Goal: Transaction & Acquisition: Book appointment/travel/reservation

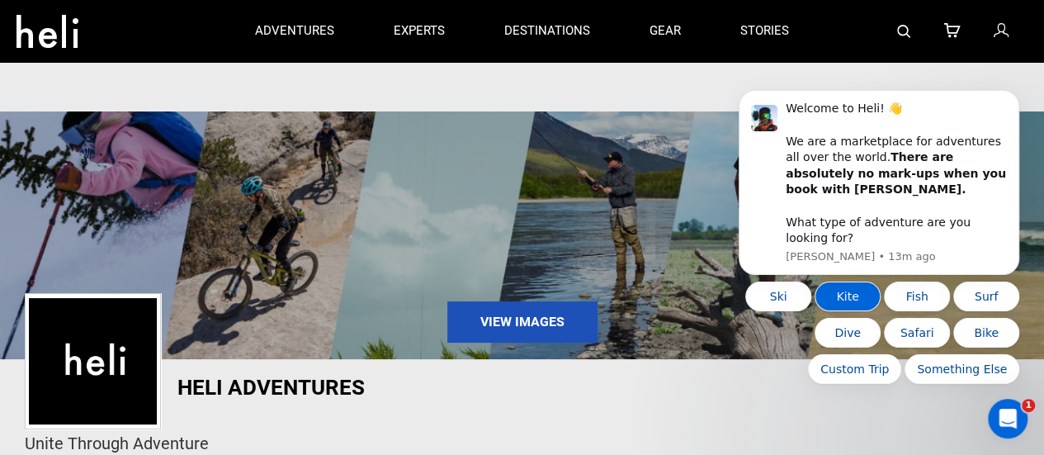
click at [852, 306] on button "Kite" at bounding box center [848, 296] width 66 height 30
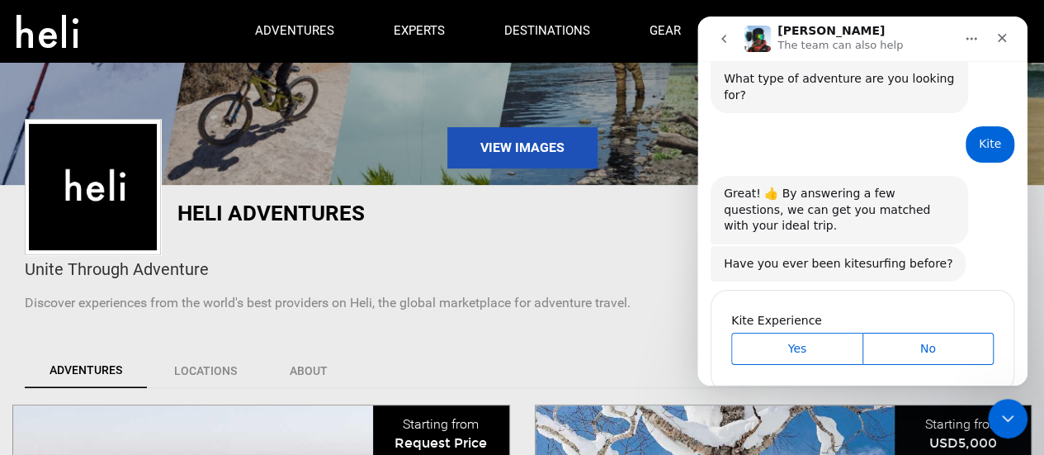
scroll to position [184, 0]
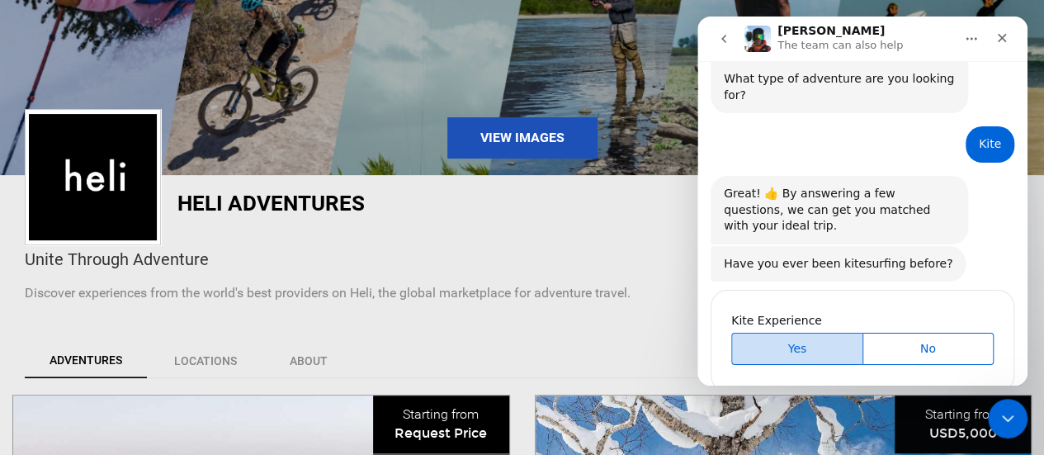
click at [784, 333] on button "Yes" at bounding box center [796, 349] width 131 height 32
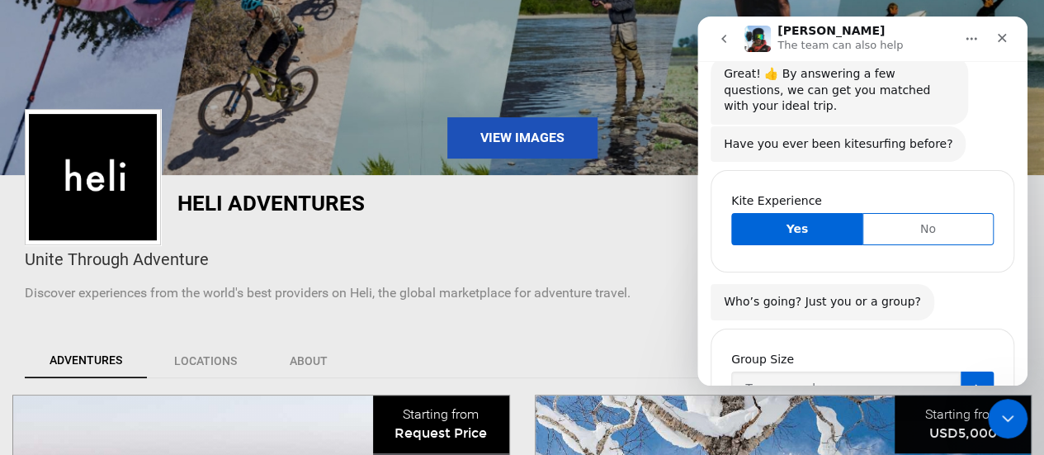
scroll to position [315, 0]
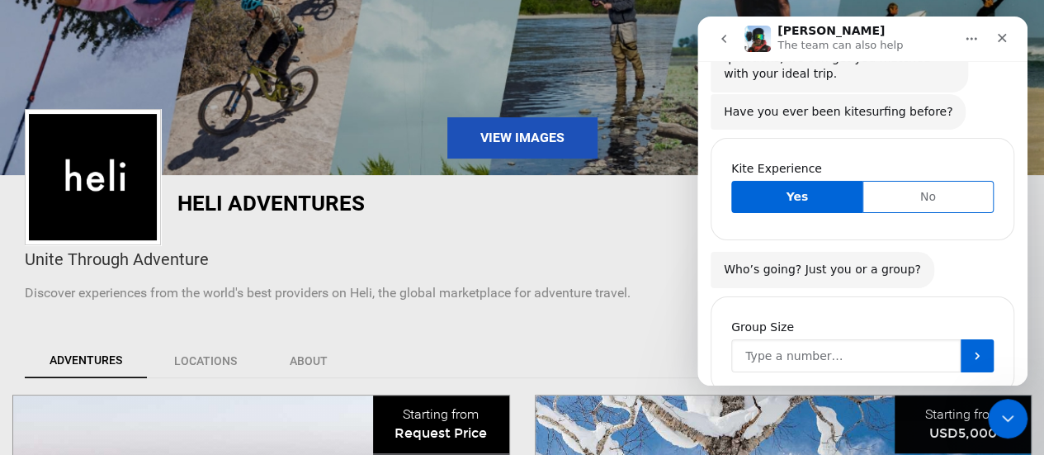
click at [790, 339] on input "Group Size" at bounding box center [845, 355] width 229 height 33
type input "1"
click at [973, 339] on button "Submit" at bounding box center [977, 355] width 33 height 33
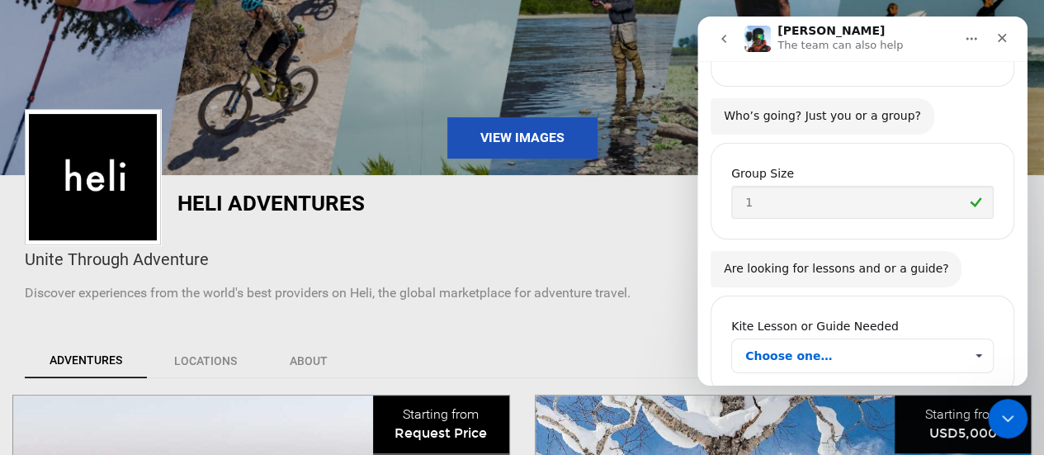
click at [798, 339] on span "Choose one…" at bounding box center [854, 355] width 219 height 33
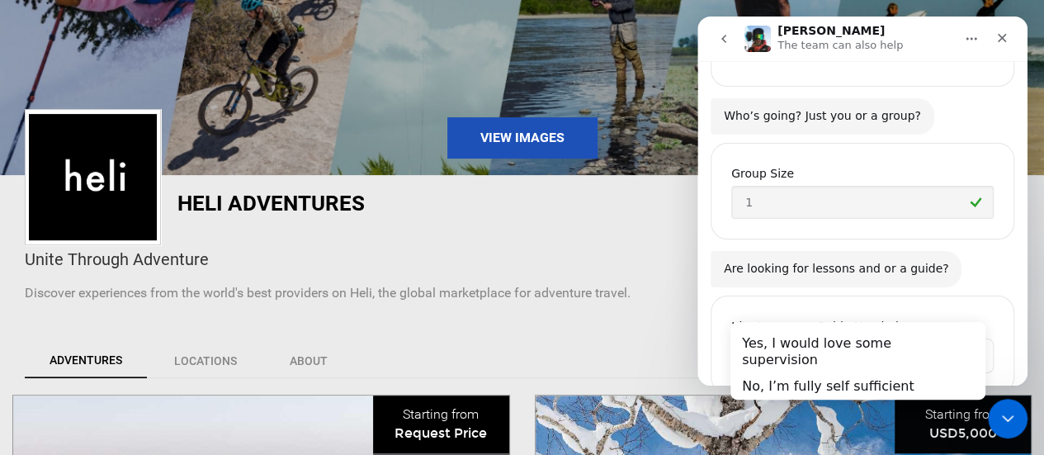
scroll to position [0, 0]
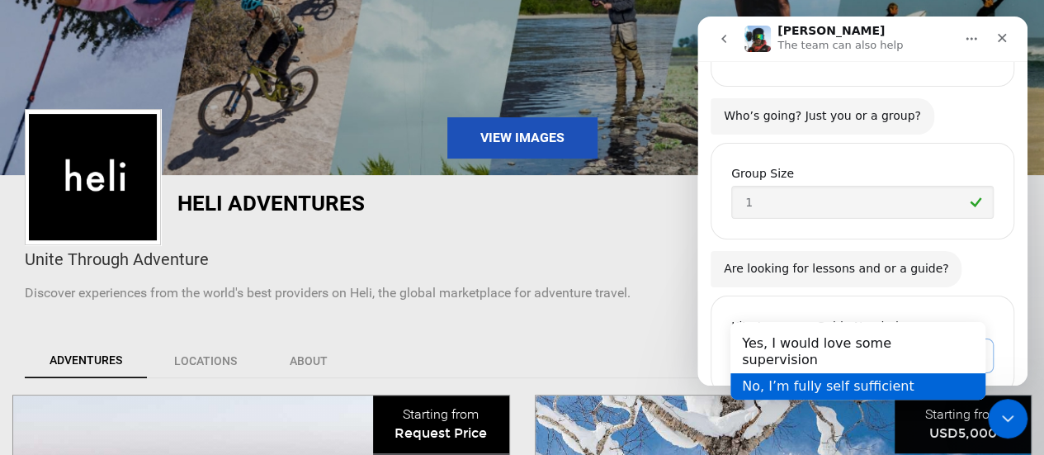
click at [812, 372] on div "No, I’m fully self sufficient" at bounding box center [857, 385] width 255 height 26
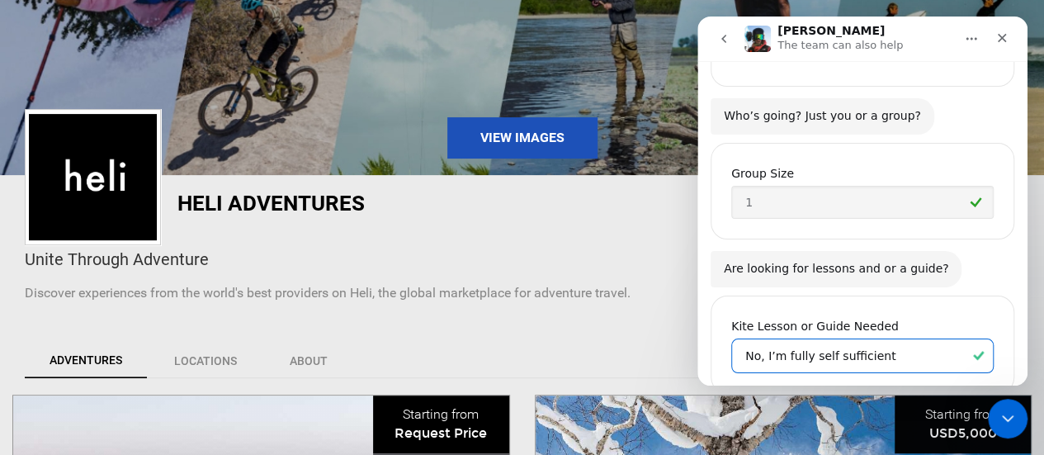
click at [920, 289] on div "Kite Lesson or Guide Needed No, I’m fully self sufficient" at bounding box center [863, 356] width 304 height 135
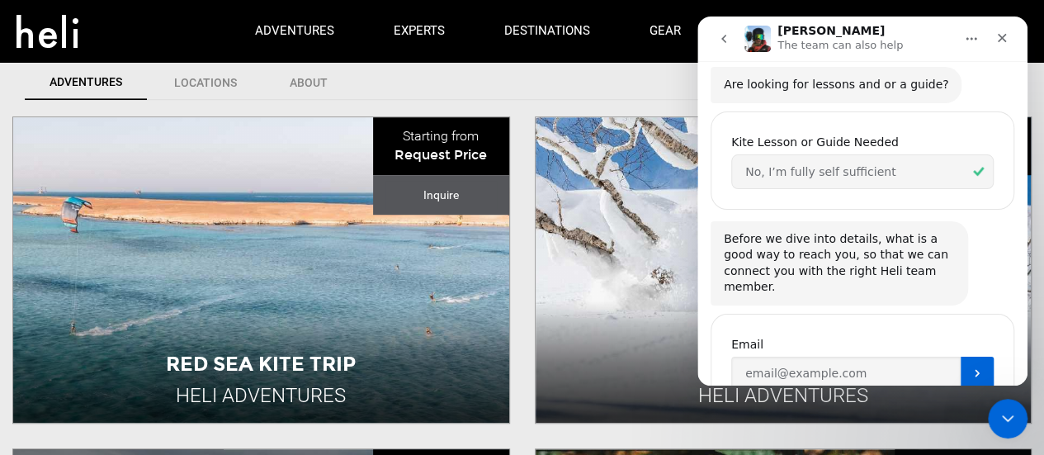
scroll to position [461, 0]
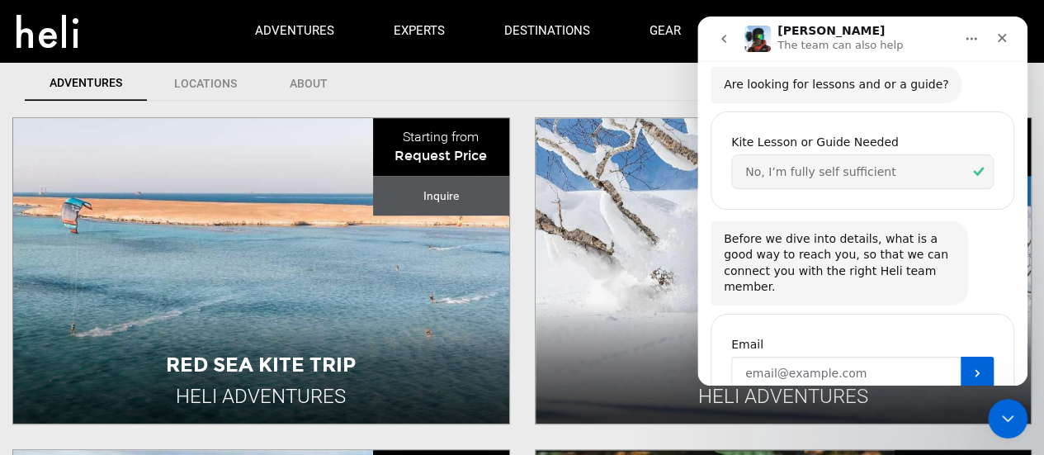
click at [763, 357] on input "Enter your email" at bounding box center [845, 373] width 229 height 33
type input "[EMAIL_ADDRESS][DOMAIN_NAME]"
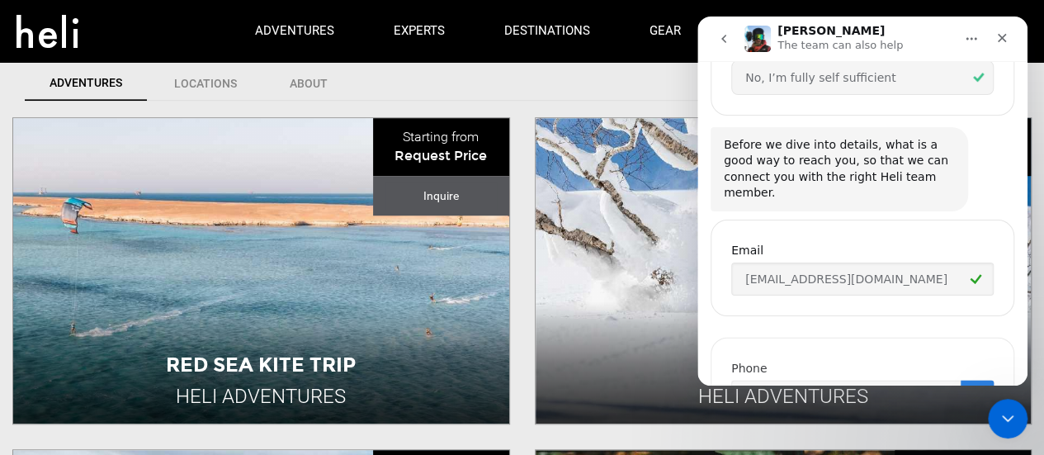
scroll to position [767, 0]
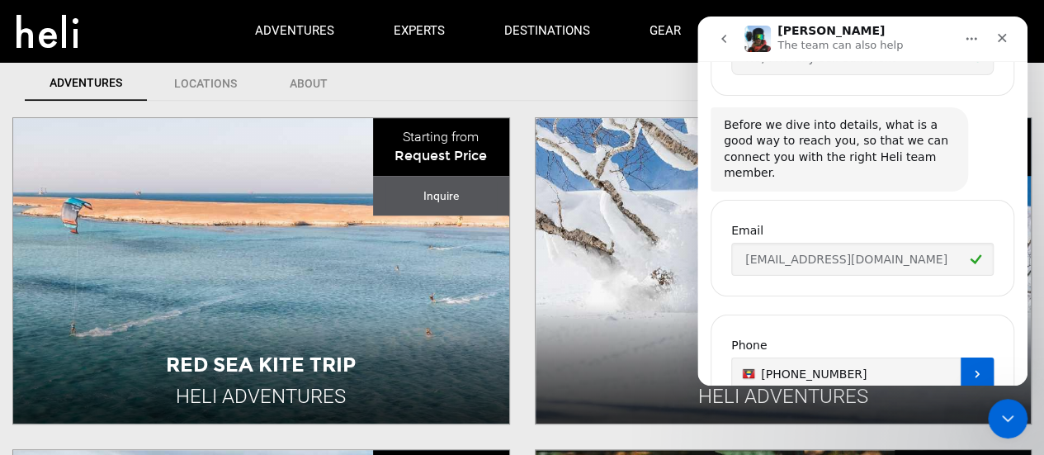
type input "[PHONE_NUMBER]"
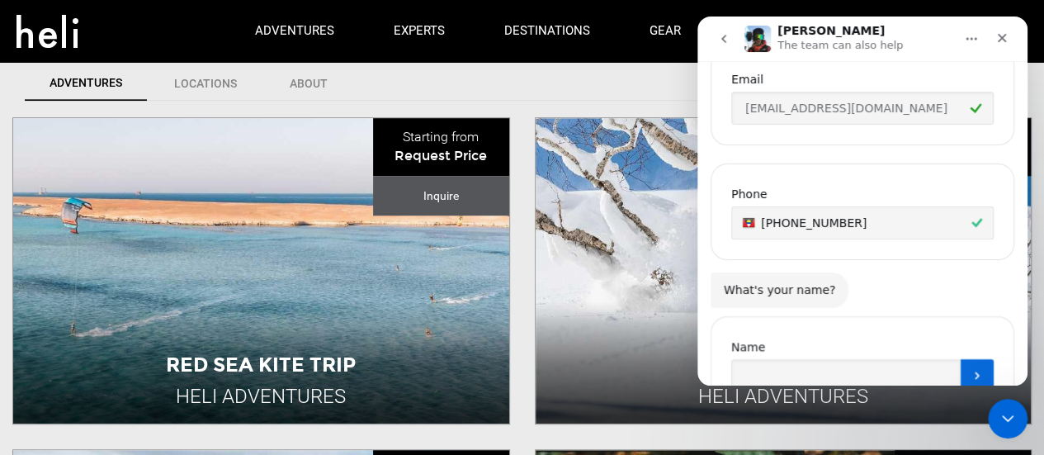
scroll to position [919, 0]
click at [816, 357] on input "Name" at bounding box center [845, 373] width 229 height 33
type input "[GEOGRAPHIC_DATA]"
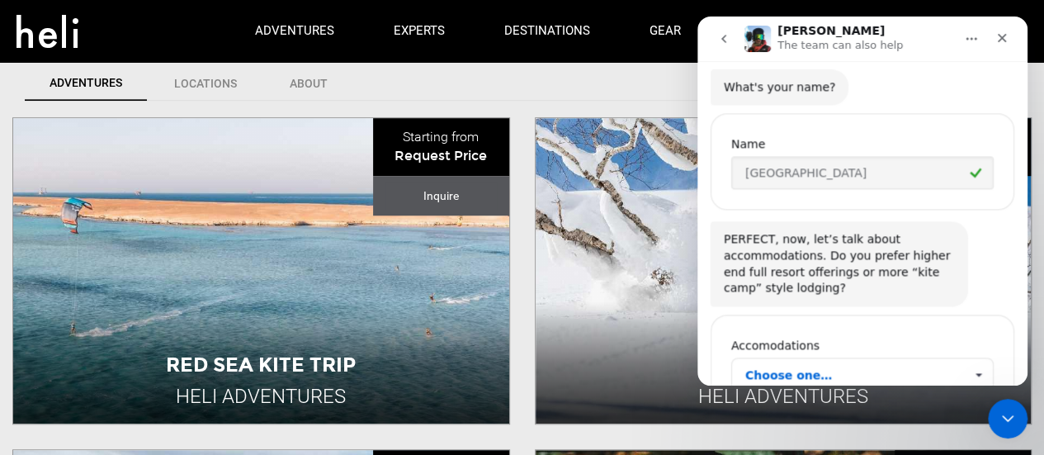
click at [793, 358] on span "Choose one…" at bounding box center [854, 374] width 219 height 33
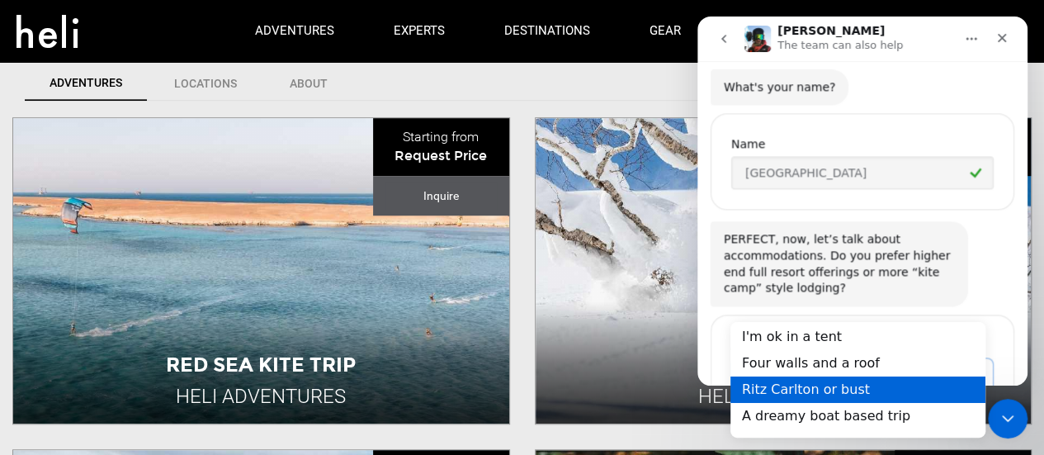
scroll to position [0, 0]
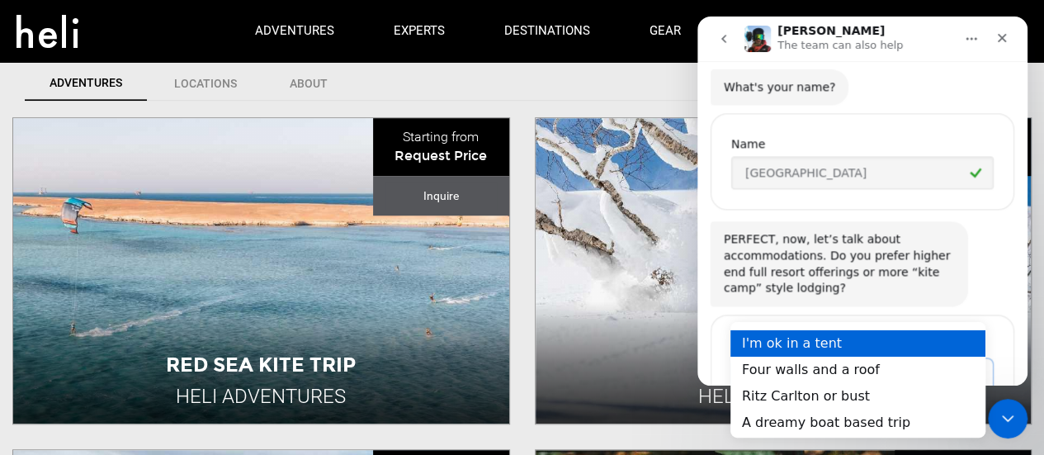
click at [791, 348] on div "I'm ok in a tent" at bounding box center [857, 342] width 255 height 26
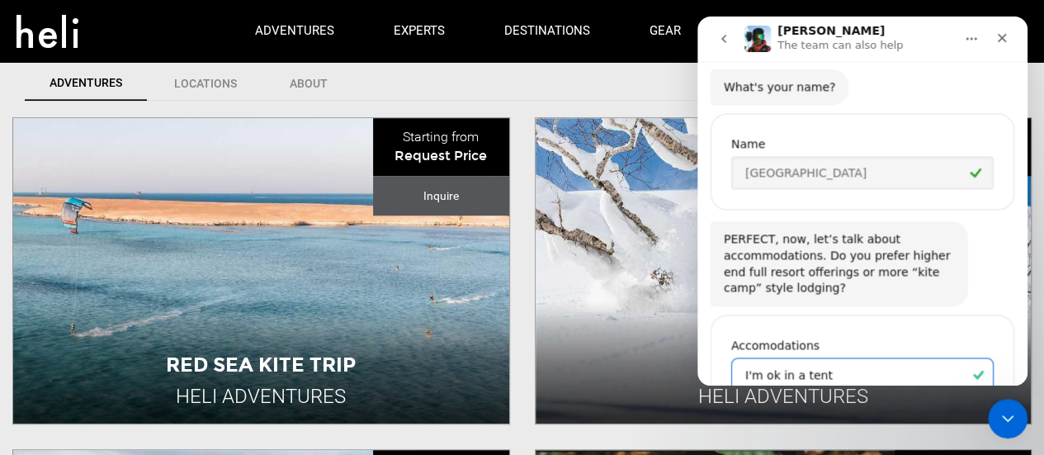
click at [966, 314] on div "Accomodations I'm ok in a tent" at bounding box center [863, 363] width 304 height 98
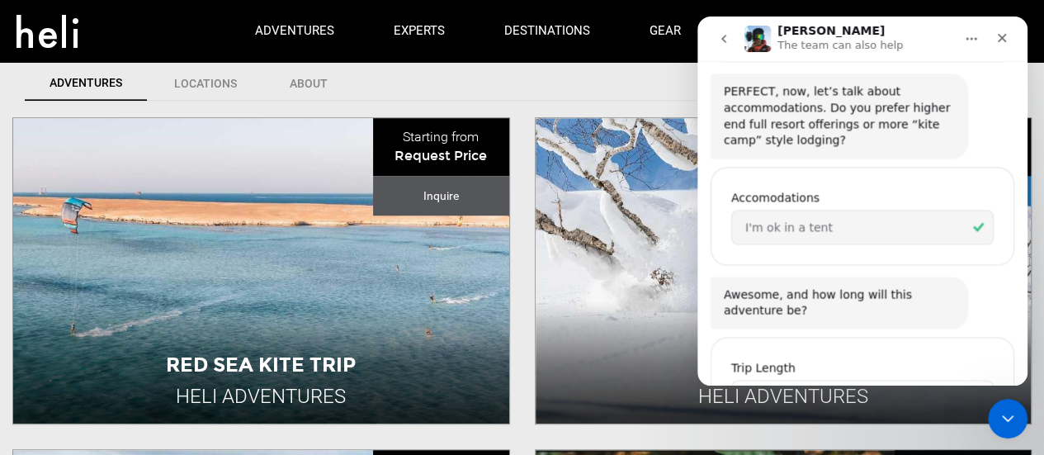
scroll to position [1289, 0]
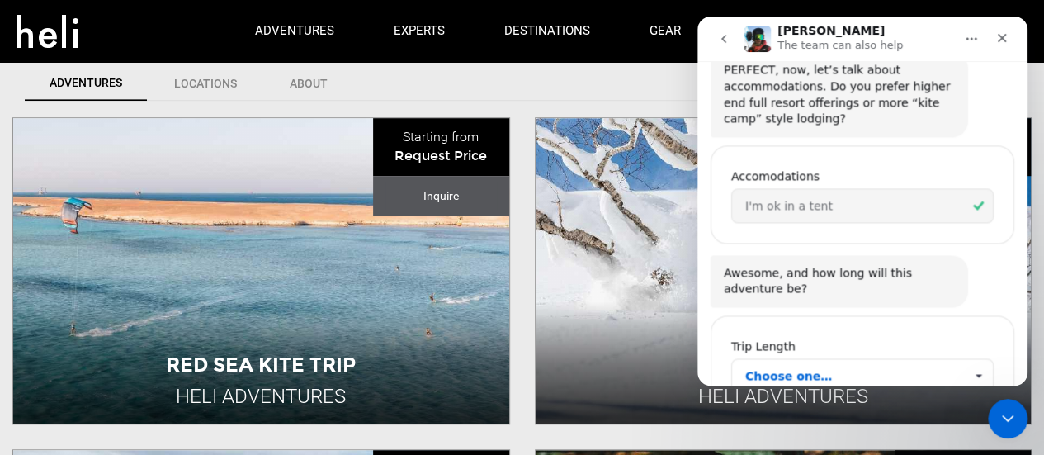
click at [846, 359] on span "Choose one…" at bounding box center [854, 375] width 219 height 33
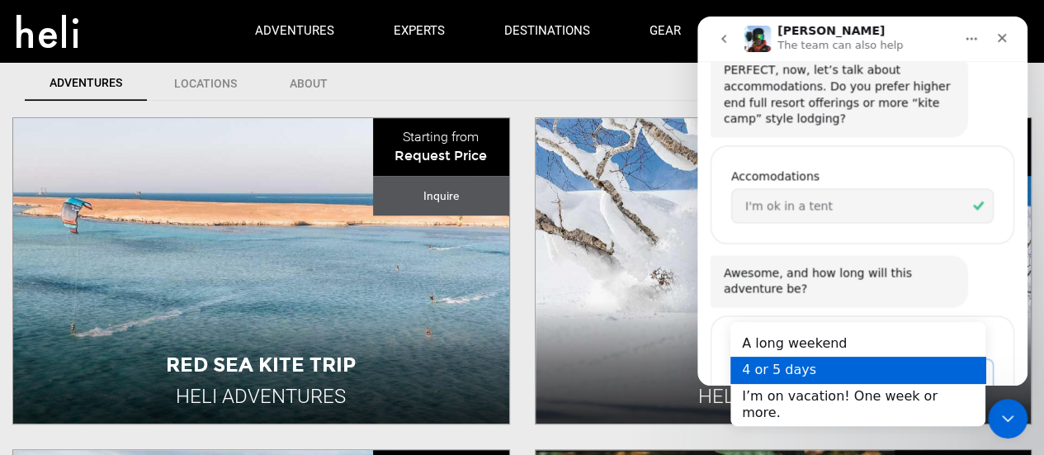
click at [803, 369] on div "4 or 5 days" at bounding box center [857, 370] width 255 height 26
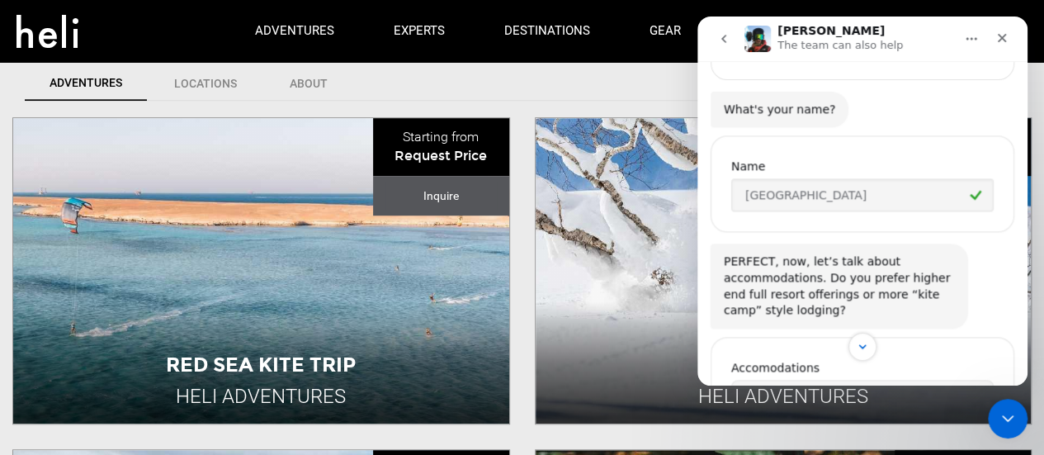
scroll to position [1442, 0]
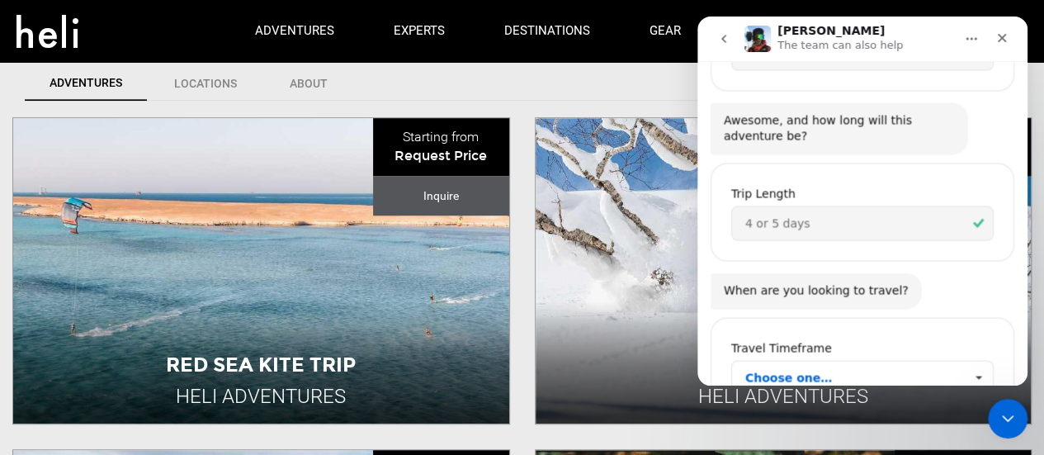
click at [846, 361] on span "Choose one…" at bounding box center [854, 377] width 219 height 33
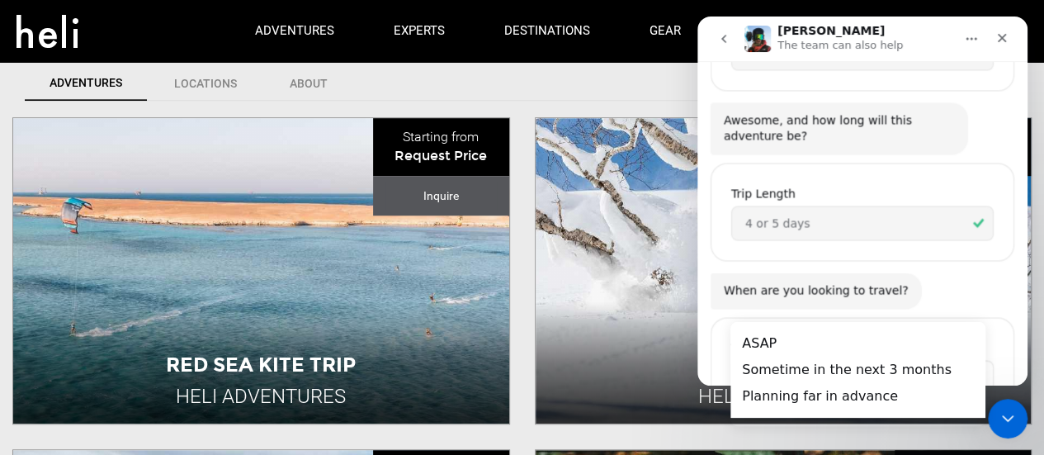
scroll to position [0, 0]
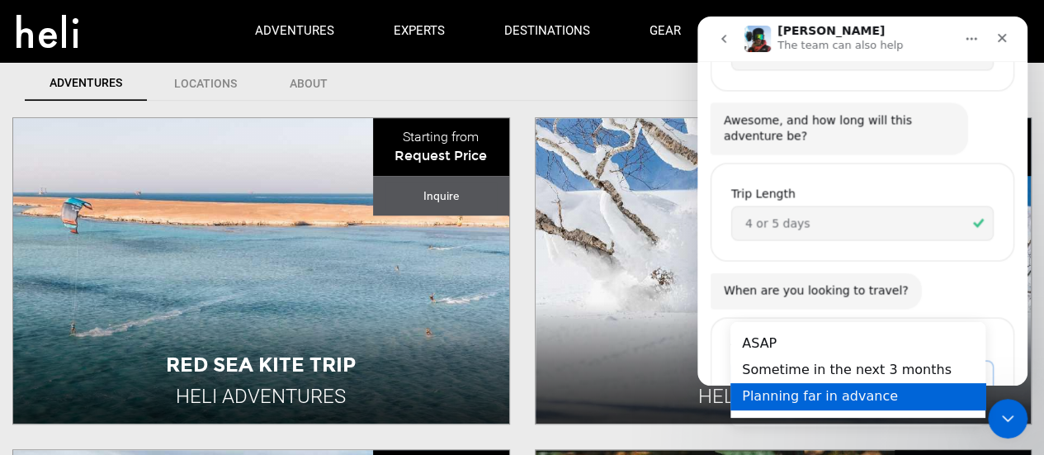
click at [807, 391] on div "Planning far in advance" at bounding box center [857, 396] width 255 height 26
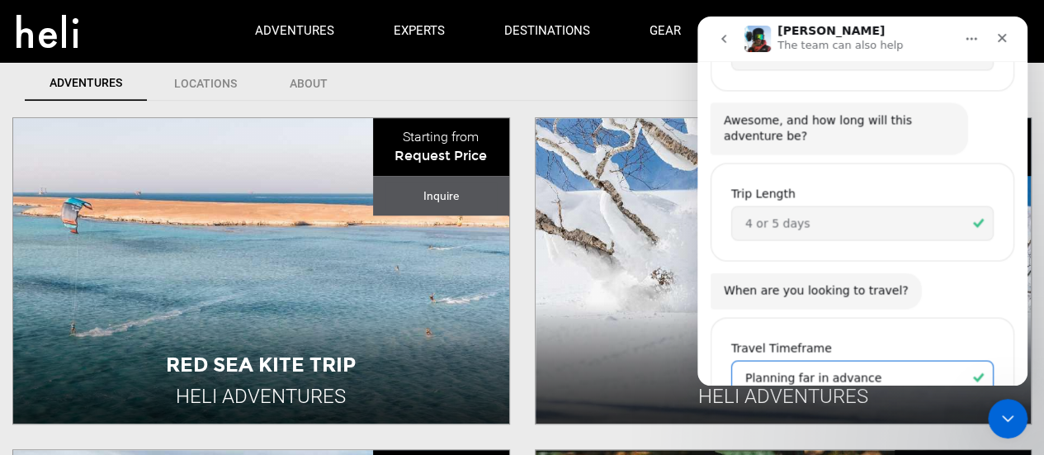
click at [849, 352] on div "Travel Timeframe Planning far in advance" at bounding box center [863, 377] width 304 height 135
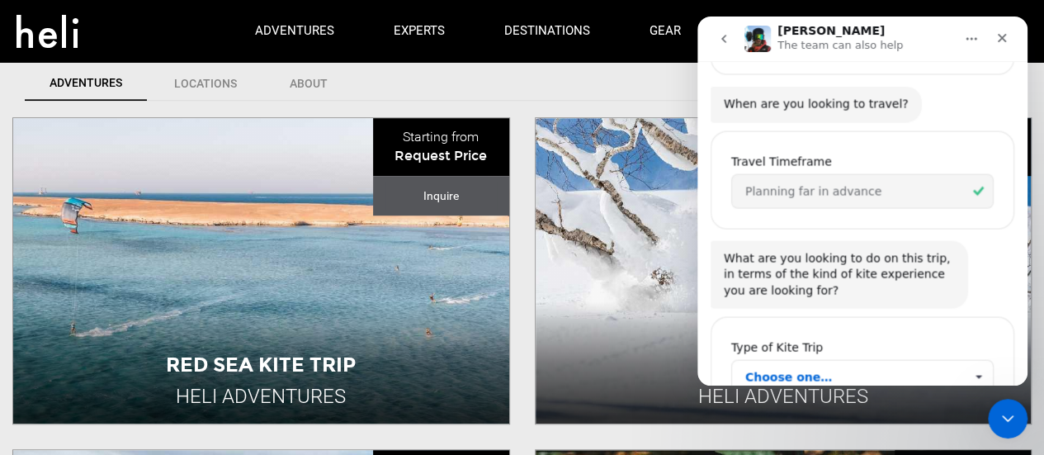
click at [857, 361] on span "Choose one…" at bounding box center [854, 377] width 219 height 33
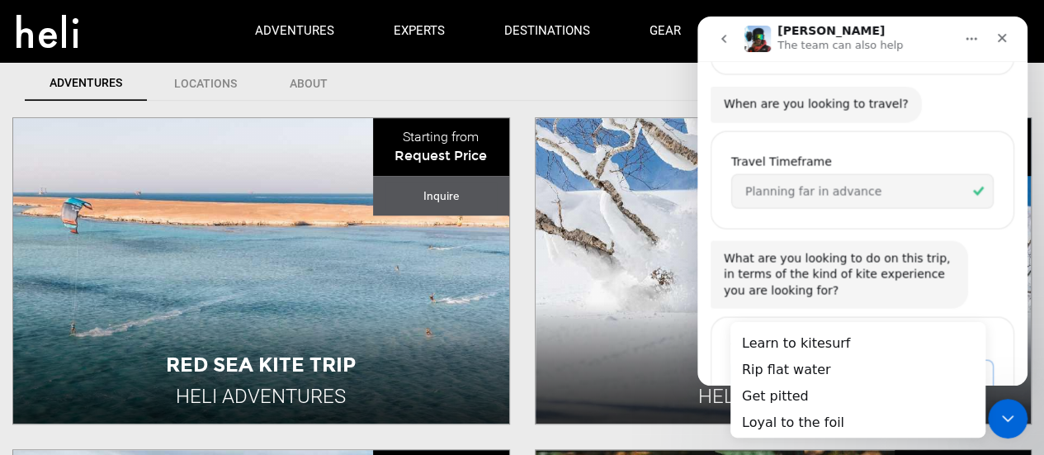
scroll to position [0, 0]
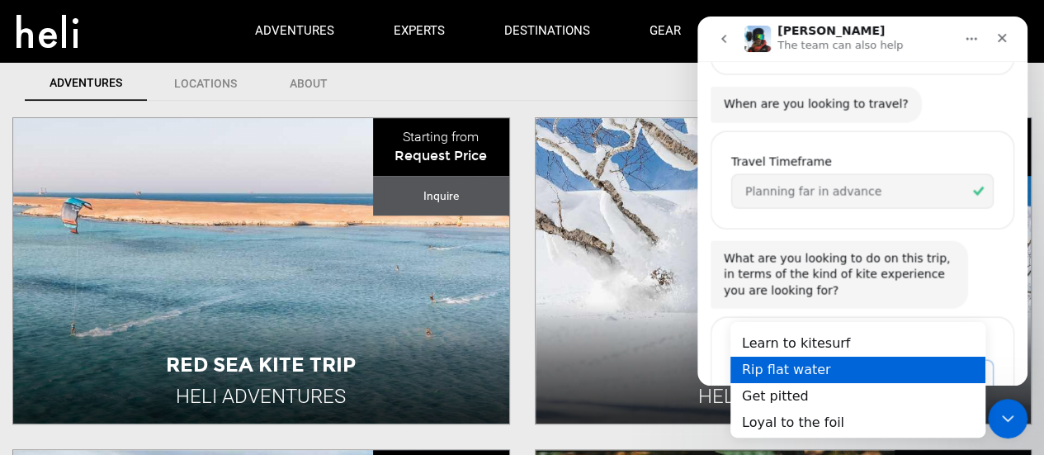
click at [818, 376] on div "Rip flat water" at bounding box center [857, 369] width 255 height 26
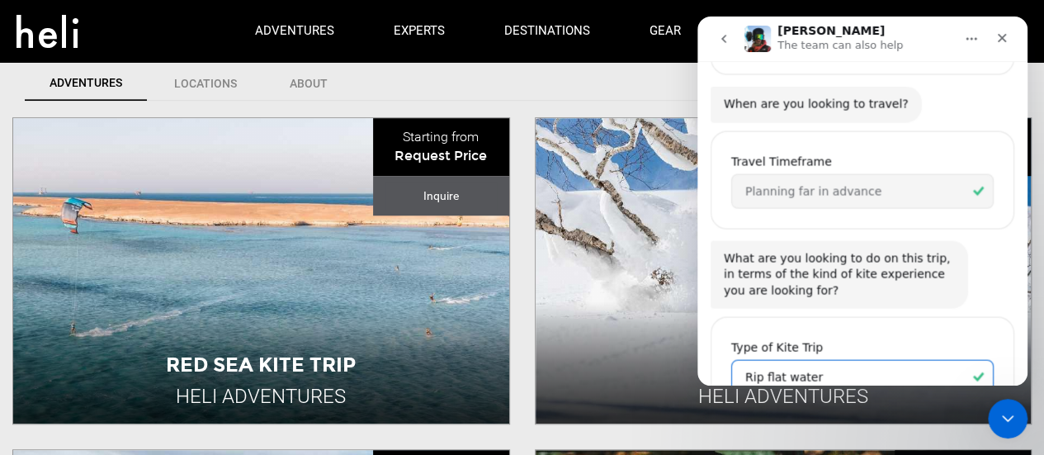
click at [963, 241] on div "What are you looking to do on this trip, in terms of the kind of kite experienc…" at bounding box center [863, 276] width 304 height 70
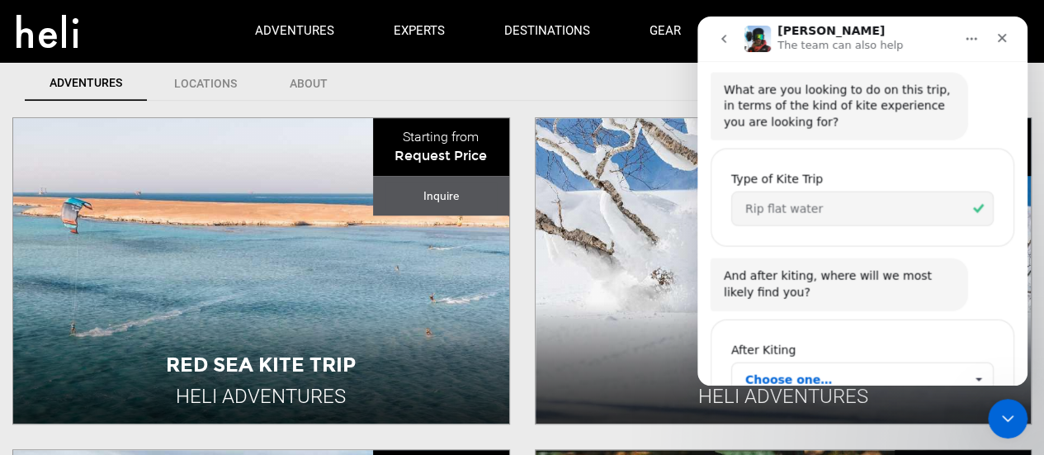
click at [839, 363] on span "Choose one…" at bounding box center [854, 379] width 219 height 33
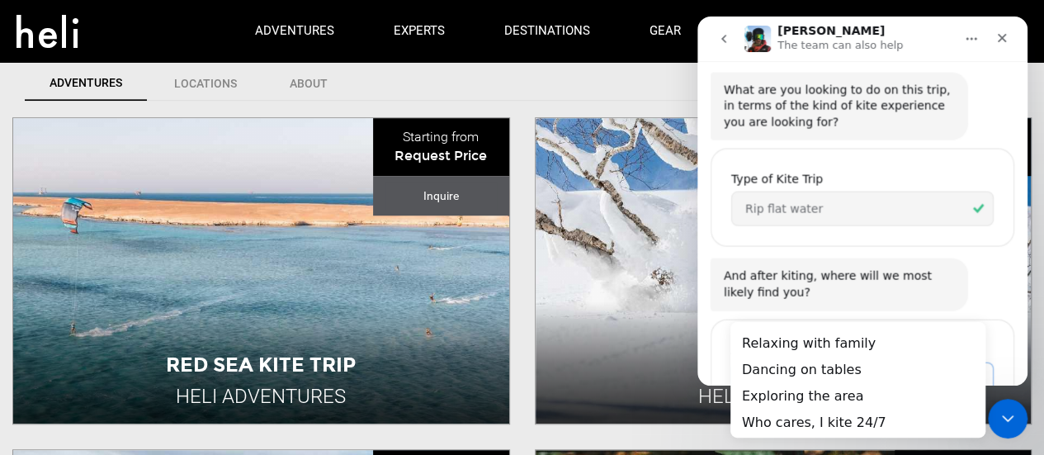
scroll to position [0, 0]
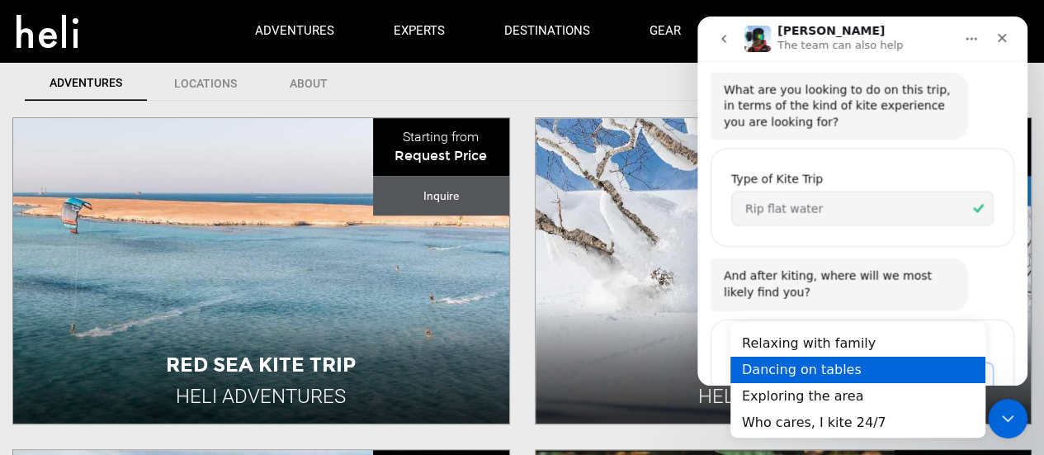
click at [815, 369] on div "Dancing on tables" at bounding box center [857, 369] width 255 height 26
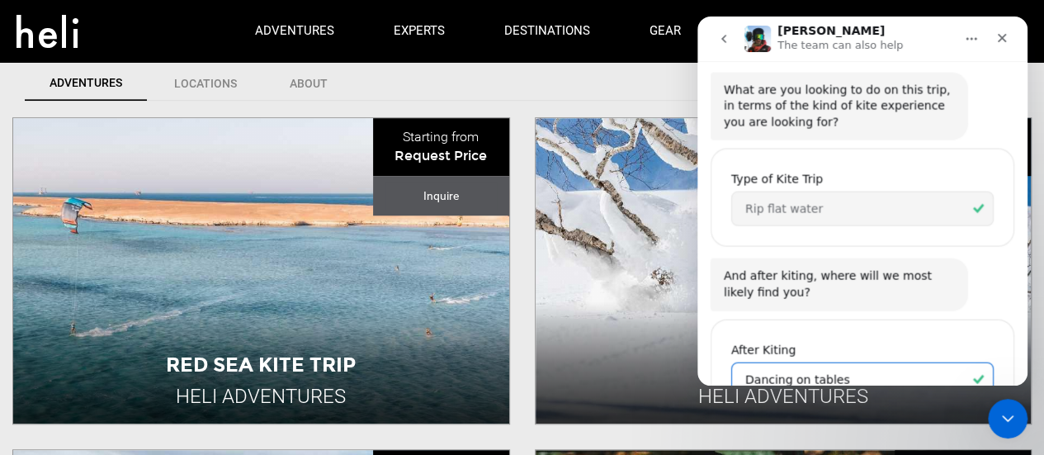
click at [843, 356] on div "After Kiting Dancing on tables" at bounding box center [863, 380] width 304 height 135
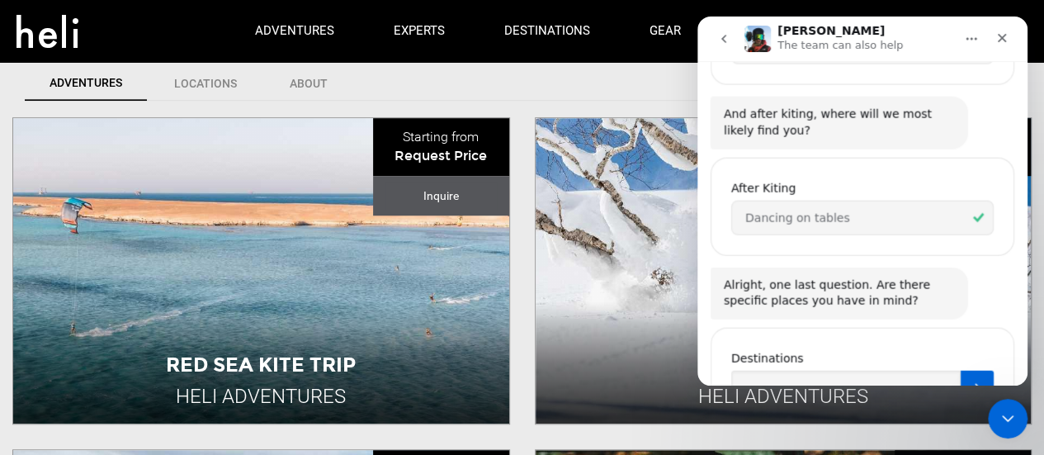
scroll to position [1964, 0]
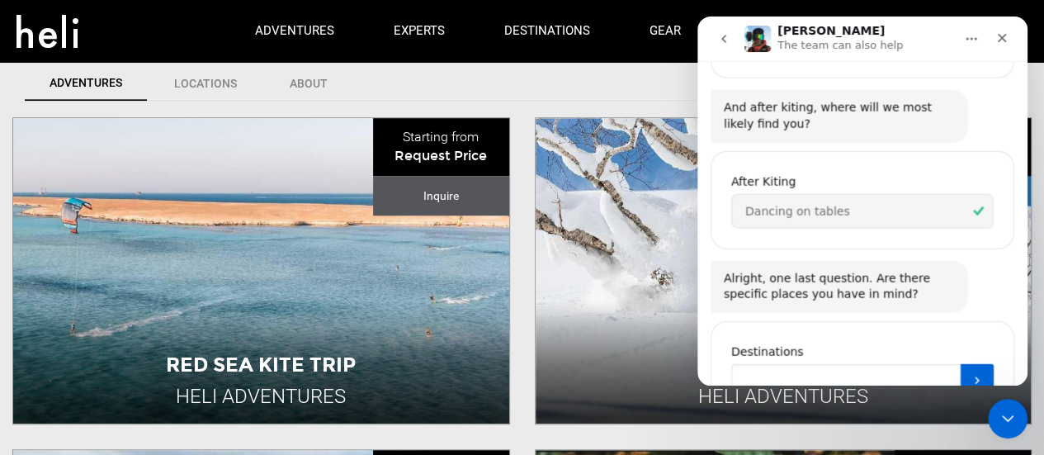
click at [808, 364] on input "Destinations" at bounding box center [845, 380] width 229 height 33
type input "N"
type input "Caribbean but open to otherwise"
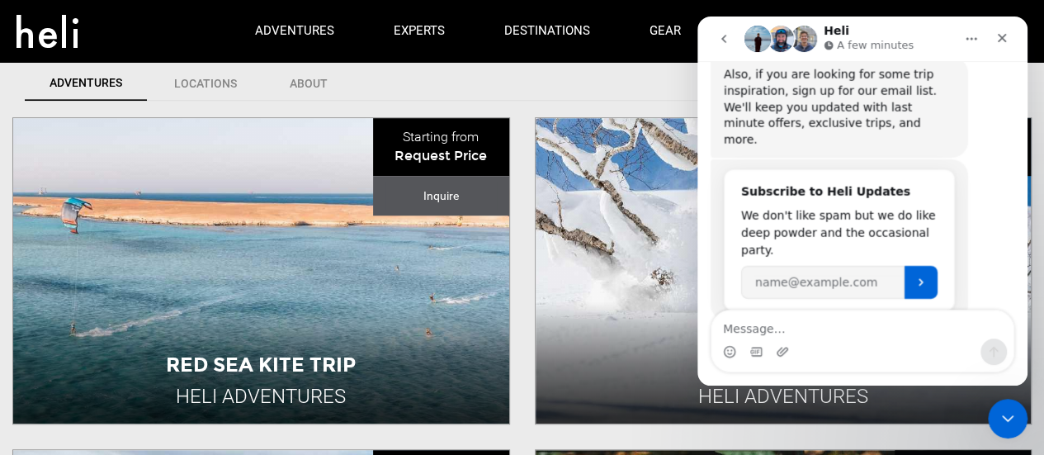
scroll to position [2458, 0]
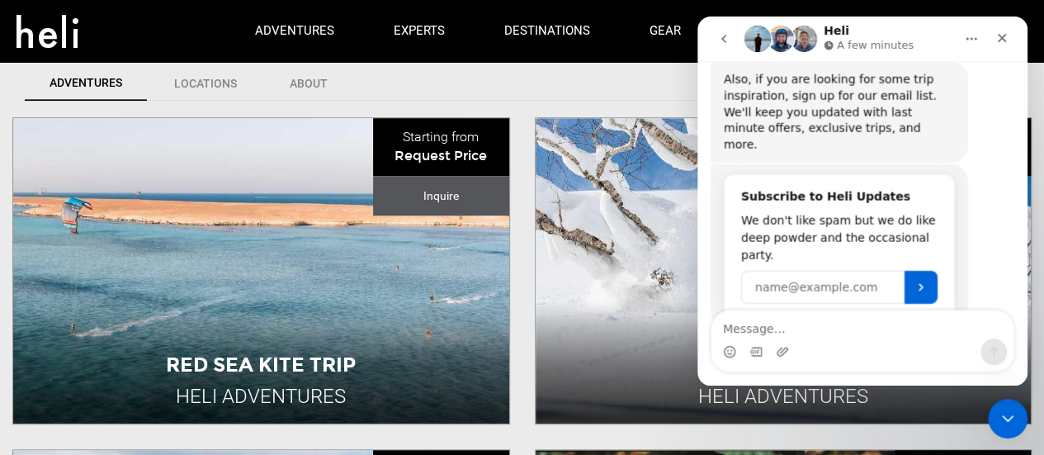
click at [792, 271] on input "Your email" at bounding box center [822, 287] width 163 height 33
type input "[EMAIL_ADDRESS][DOMAIN_NAME]"
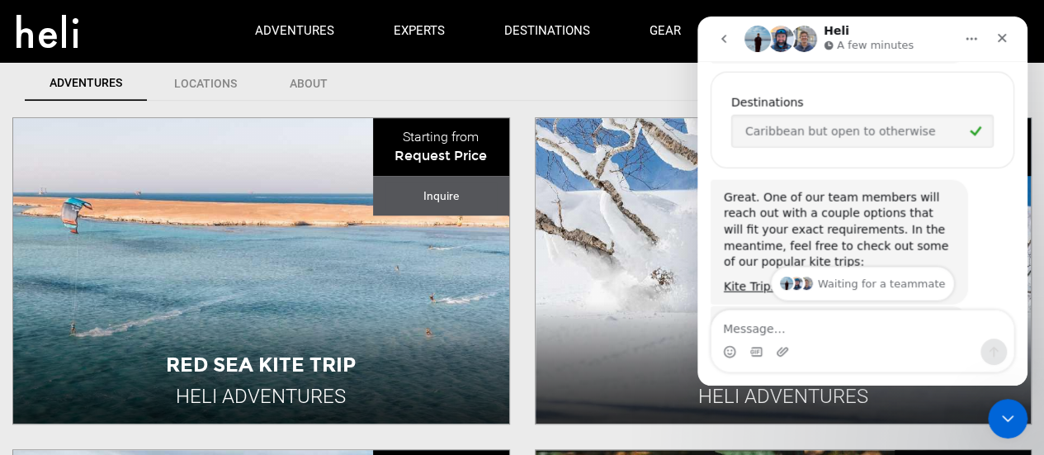
scroll to position [2216, 0]
click at [748, 277] on link "Kite Trips" at bounding box center [750, 283] width 53 height 13
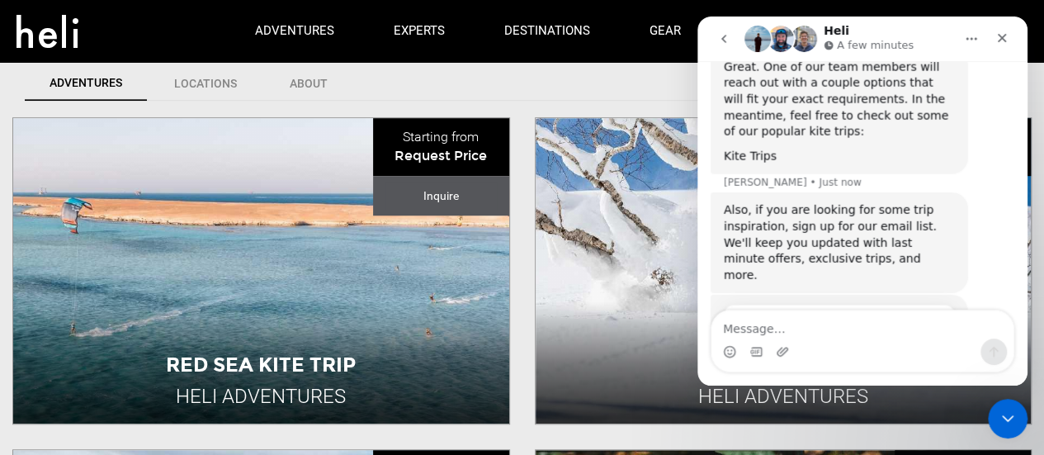
scroll to position [2458, 0]
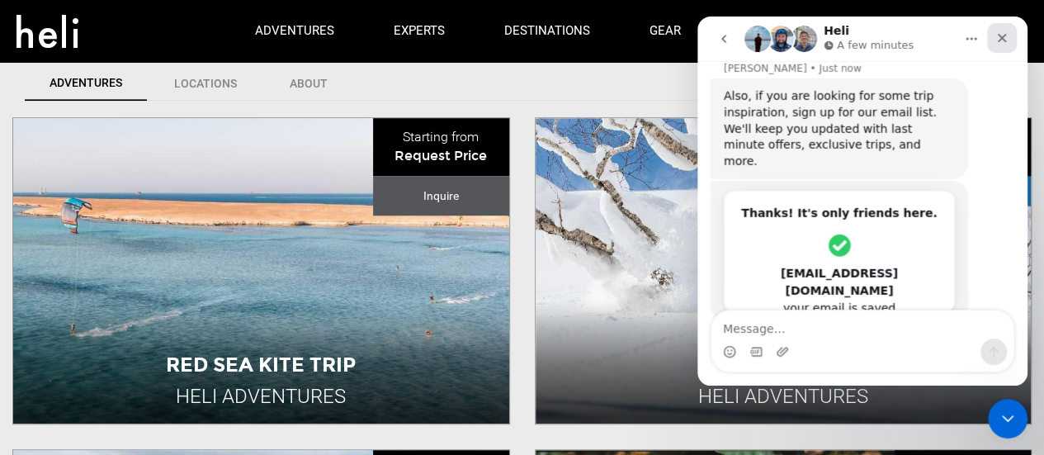
click at [1004, 42] on icon "Close" at bounding box center [1001, 37] width 13 height 13
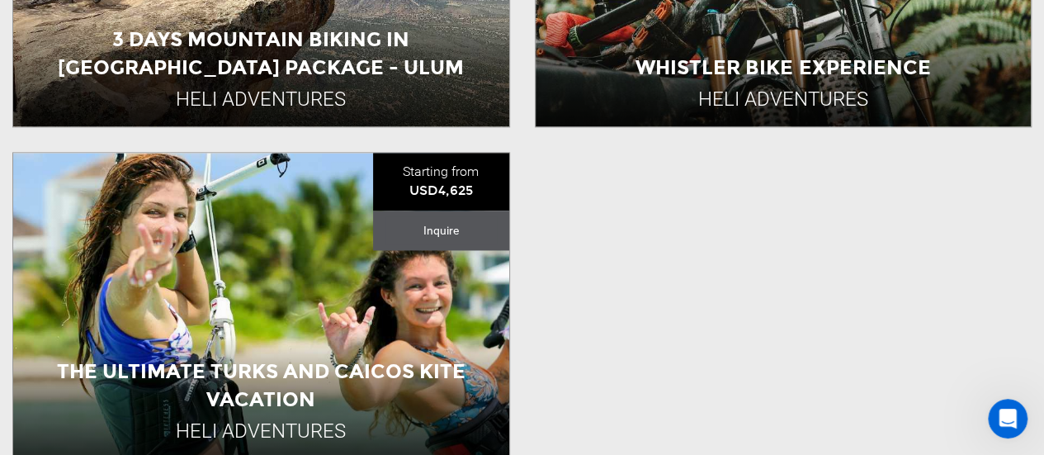
scroll to position [1141, 0]
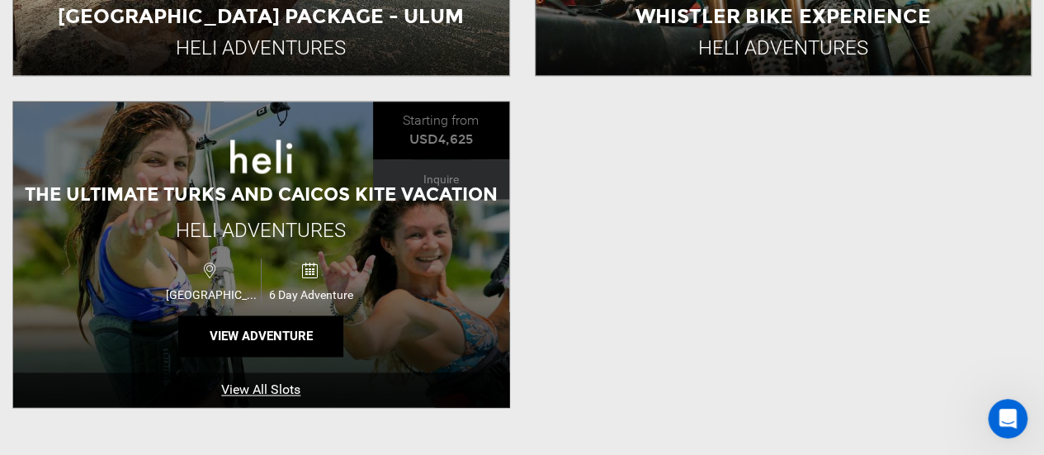
click at [431, 102] on div "The Ultimate Turks and Caicos Kite Vacation Heli Adventures [GEOGRAPHIC_DATA] 6…" at bounding box center [261, 254] width 496 height 305
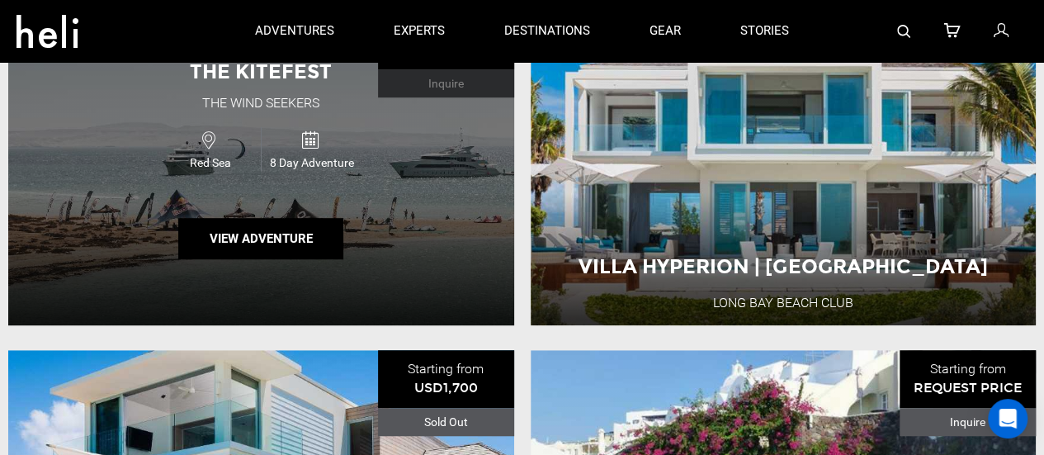
scroll to position [3521, 0]
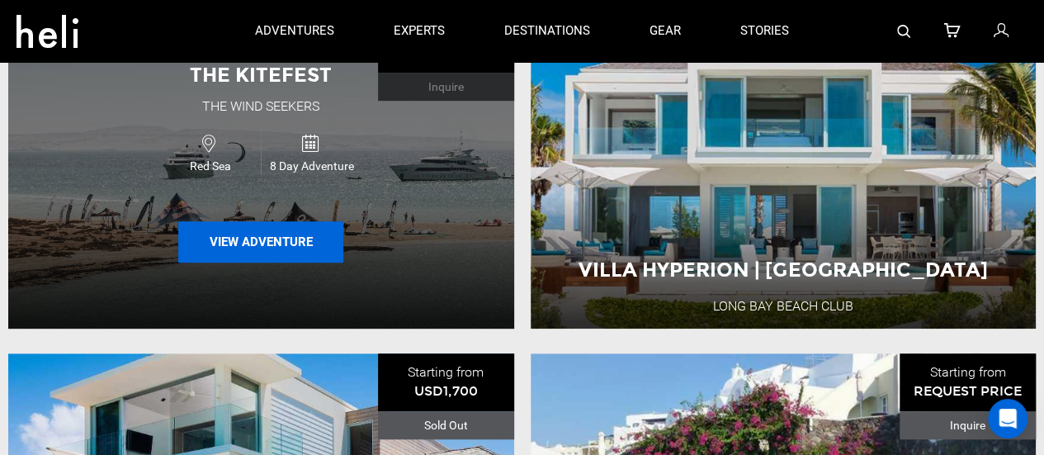
drag, startPoint x: 300, startPoint y: 186, endPoint x: 246, endPoint y: 189, distance: 53.7
click at [246, 221] on button "View Adventure" at bounding box center [260, 241] width 165 height 41
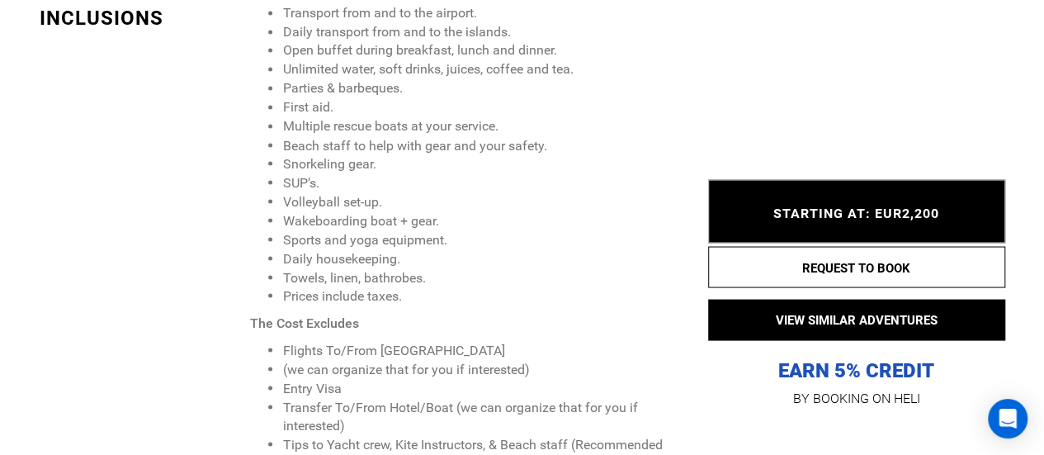
scroll to position [1426, 0]
drag, startPoint x: 444, startPoint y: 275, endPoint x: 383, endPoint y: 283, distance: 61.6
click at [383, 340] on li "Flights To/From Hurghada" at bounding box center [482, 349] width 400 height 19
copy li "Hurghada"
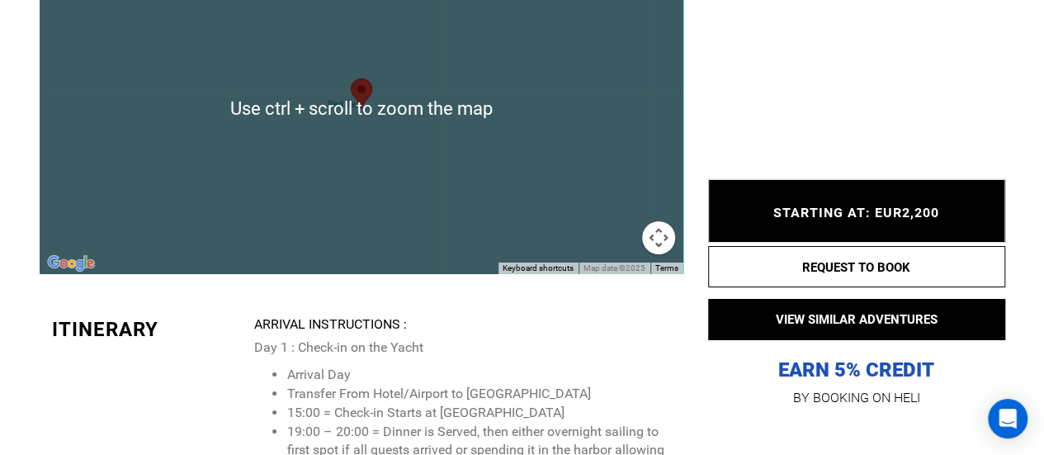
scroll to position [2842, 0]
